Goal: Connect with others: Connect with others

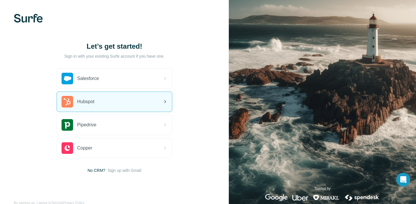
click at [127, 104] on div "Hubspot" at bounding box center [114, 102] width 115 height 20
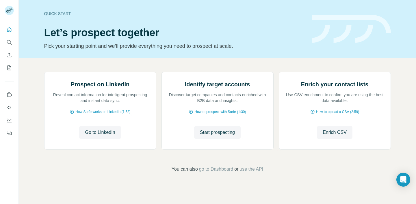
click at [404, 140] on div "Prospect on LinkedIn Reveal contact information for intelligent prospecting and…" at bounding box center [218, 122] width 398 height 128
click at [107, 136] on span "Go to LinkedIn" at bounding box center [100, 132] width 30 height 7
